Goal: Transaction & Acquisition: Purchase product/service

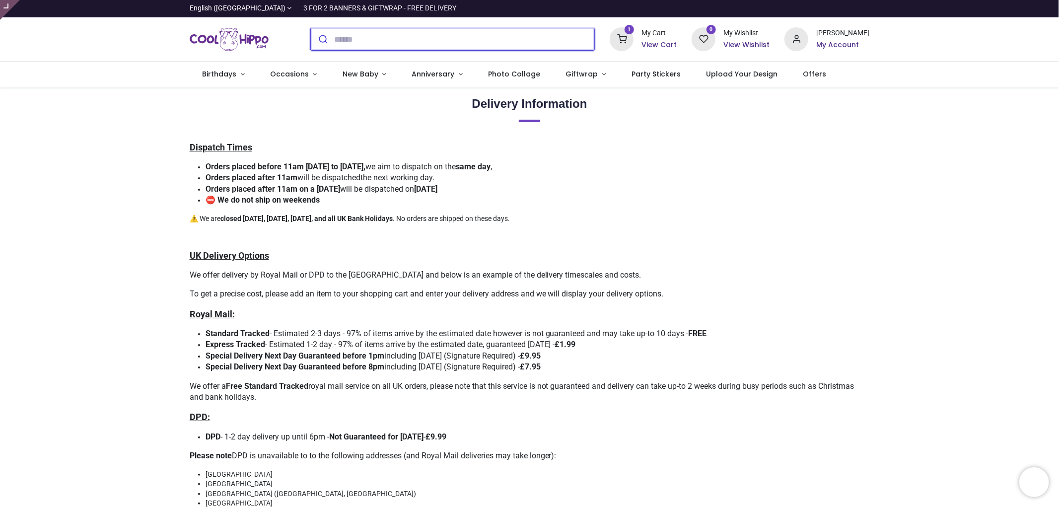
click at [376, 45] on input "search" at bounding box center [464, 39] width 261 height 22
click at [441, 36] on input "search" at bounding box center [464, 39] width 261 height 22
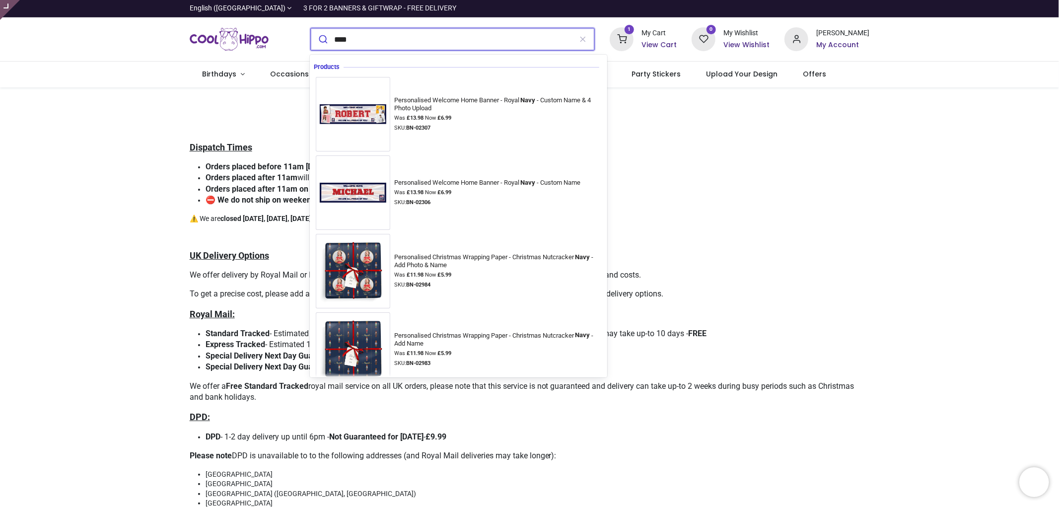
type input "****"
click at [311, 28] on button "submit" at bounding box center [322, 39] width 23 height 22
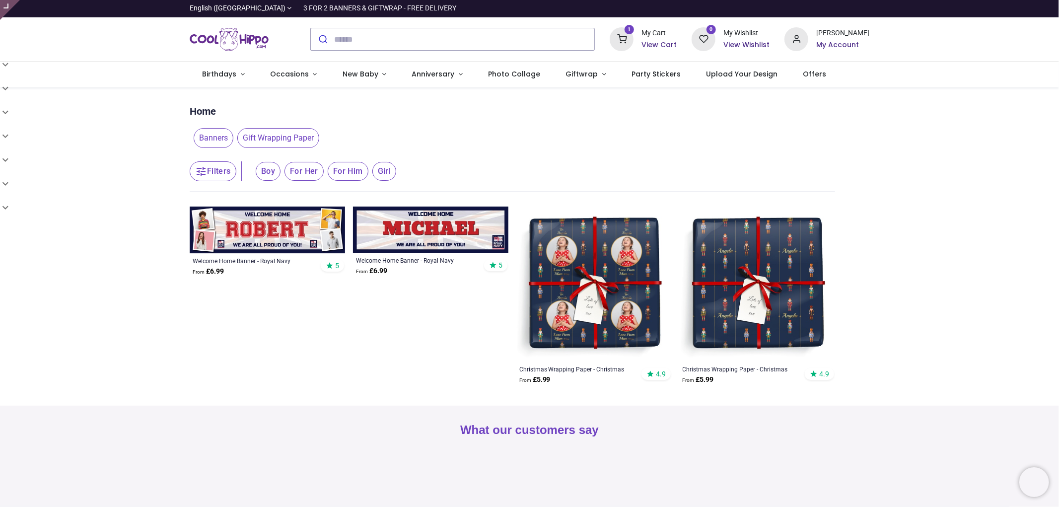
type input "**********"
click at [428, 229] on img at bounding box center [430, 230] width 155 height 47
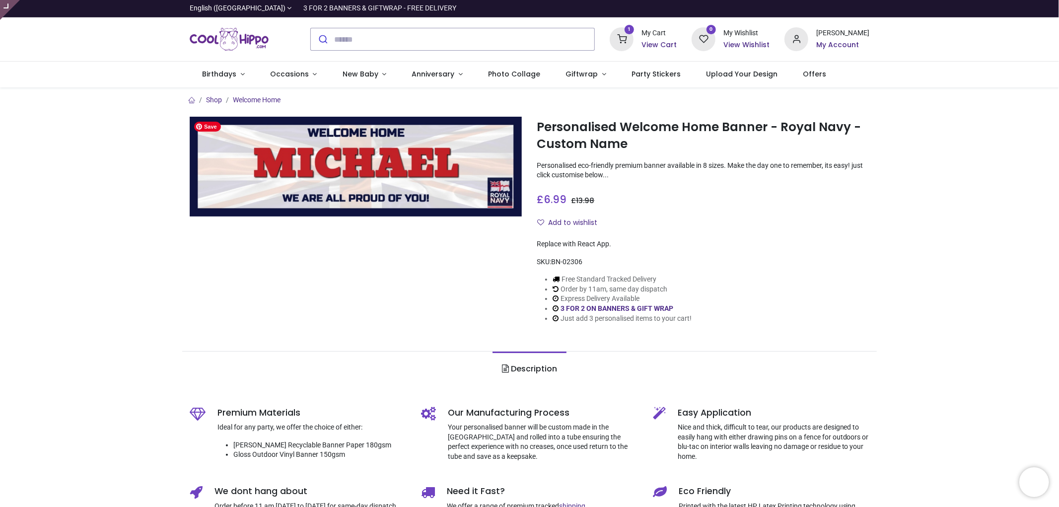
click at [501, 192] on img at bounding box center [356, 167] width 333 height 100
type input "**********"
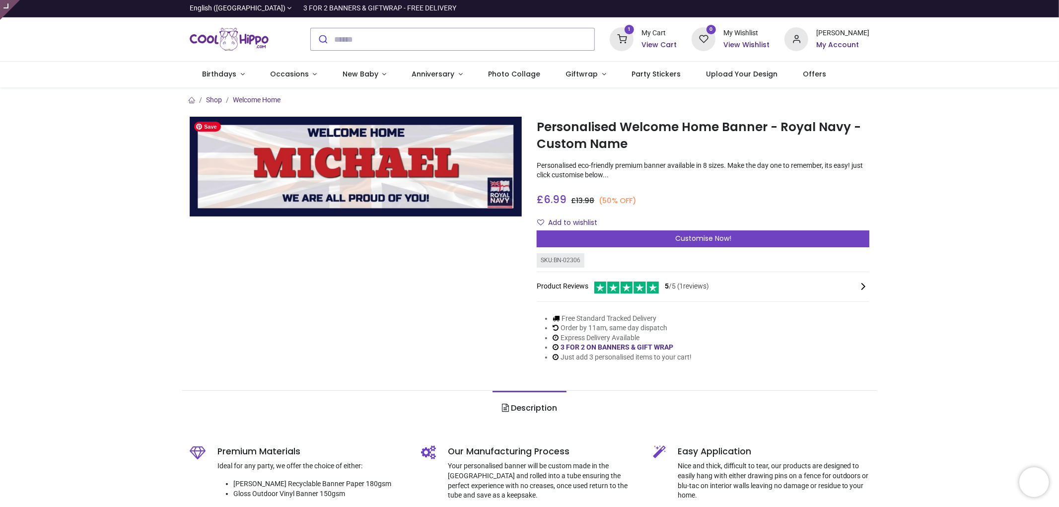
click at [503, 194] on img at bounding box center [356, 167] width 333 height 100
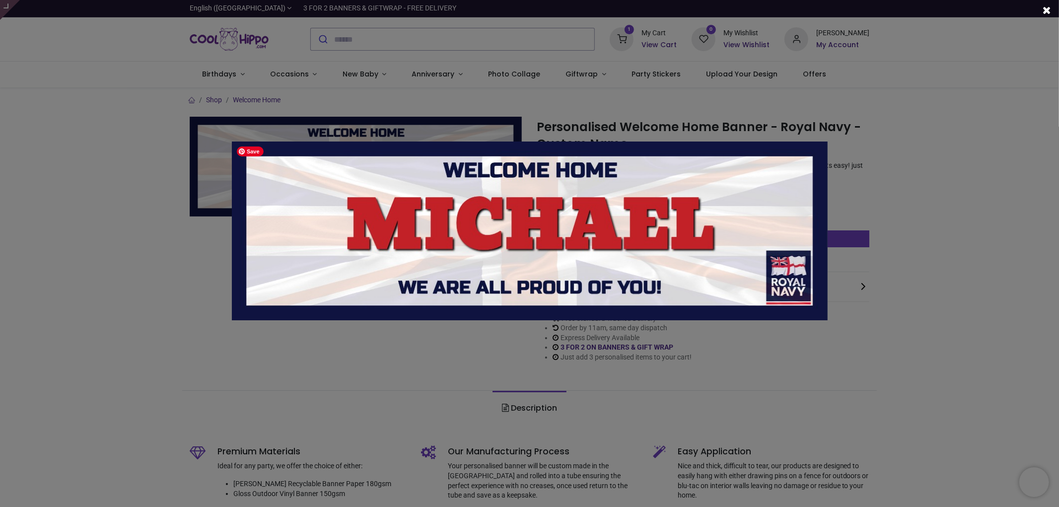
click at [780, 272] on img at bounding box center [530, 231] width 596 height 179
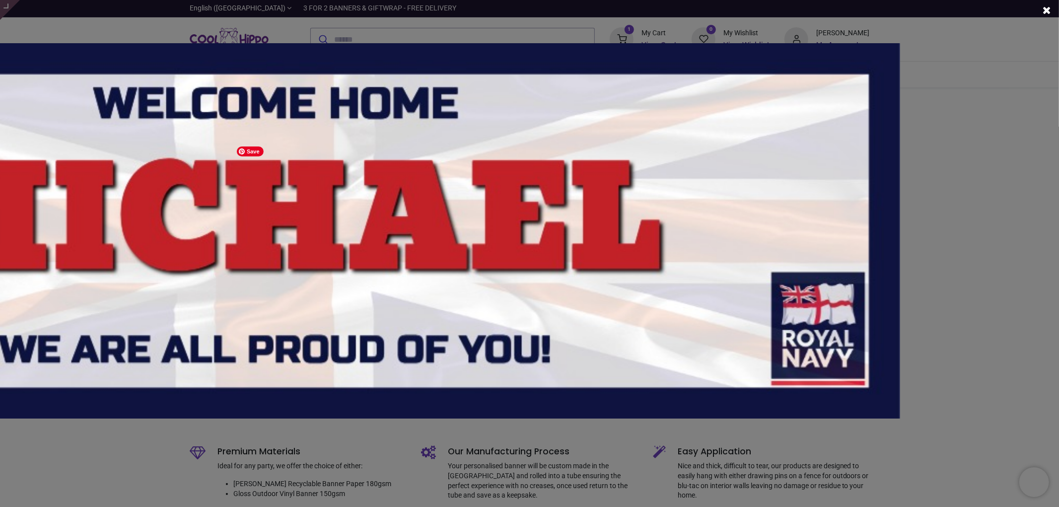
drag, startPoint x: 981, startPoint y: 330, endPoint x: 726, endPoint y: 330, distance: 255.3
click at [726, 330] on img at bounding box center [275, 230] width 1252 height 375
click at [766, 256] on img at bounding box center [275, 230] width 1252 height 375
click at [936, 131] on div at bounding box center [529, 253] width 1059 height 507
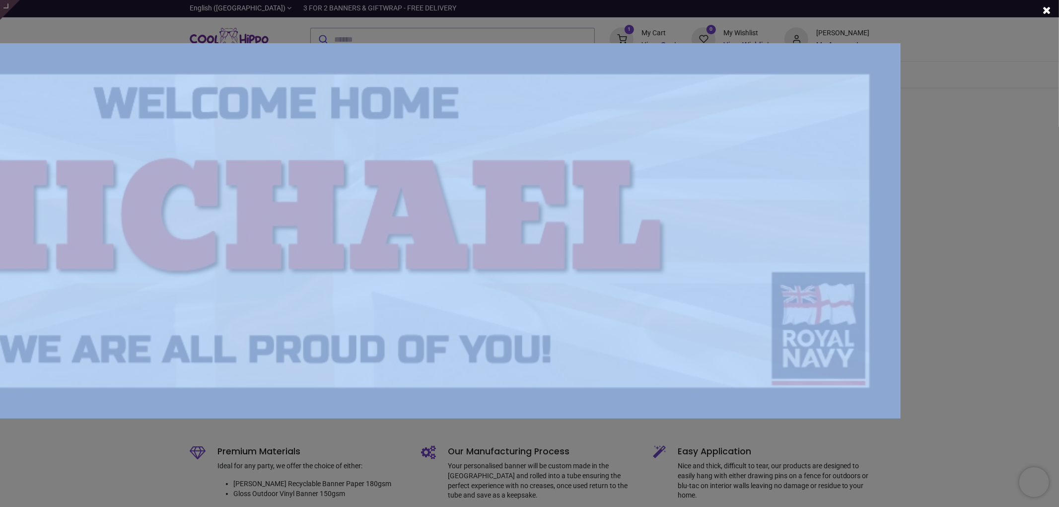
click at [936, 130] on div at bounding box center [529, 253] width 1059 height 507
click at [959, 138] on div at bounding box center [529, 253] width 1059 height 507
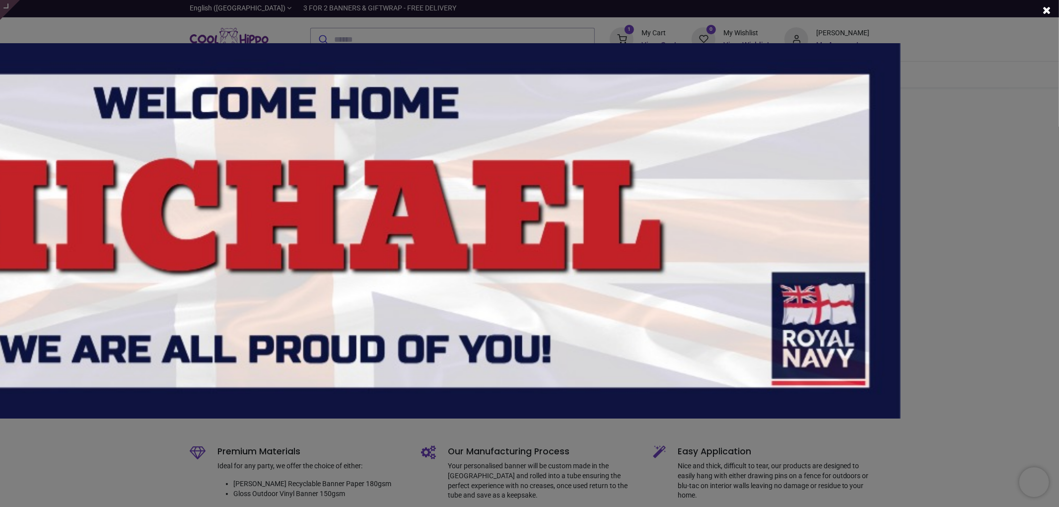
click at [1044, 1] on div at bounding box center [1047, 10] width 24 height 20
click at [1045, 7] on span at bounding box center [1047, 10] width 8 height 10
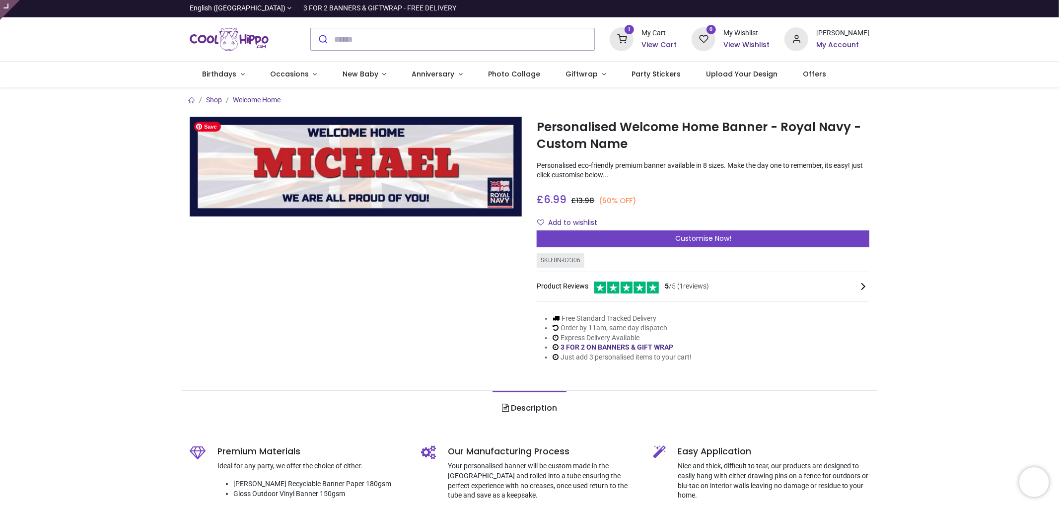
click at [510, 192] on img at bounding box center [356, 167] width 333 height 100
